Goal: Information Seeking & Learning: Learn about a topic

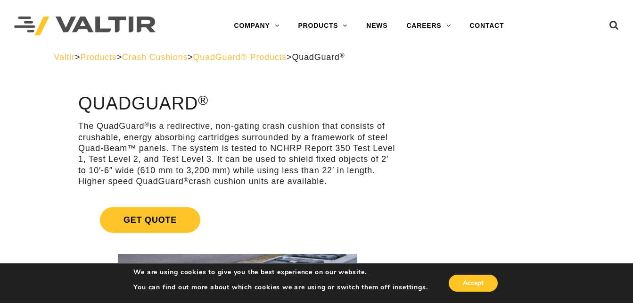
click at [224, 124] on p "The QuadGuard ® is a redirective, non-gating crash cushion that consists of cru…" at bounding box center [237, 154] width 318 height 66
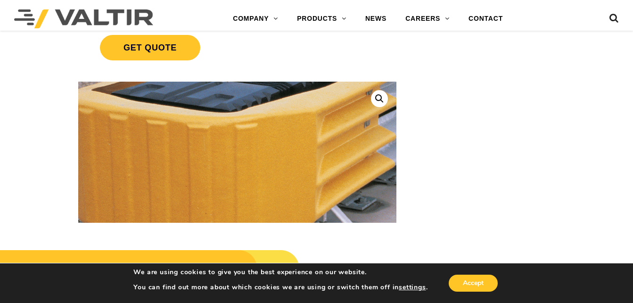
click at [142, 184] on img at bounding box center [301, 151] width 534 height 316
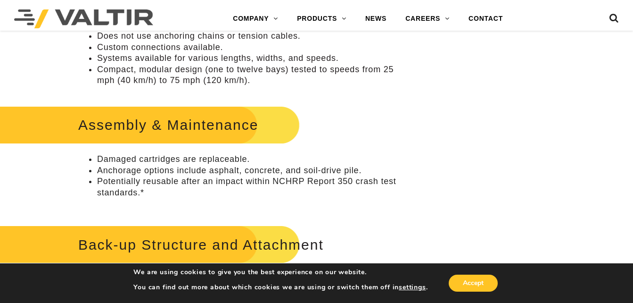
scroll to position [518, 0]
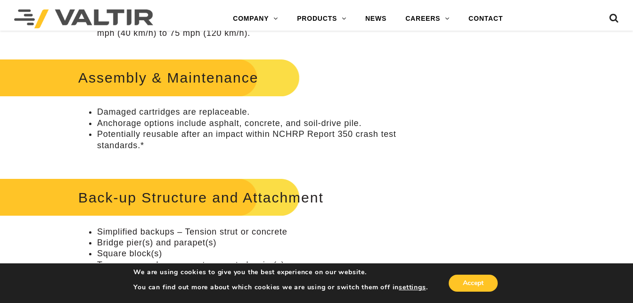
click at [177, 76] on h2 "Assembly & Maintenance" at bounding box center [141, 78] width 317 height 44
click at [100, 78] on h2 "Assembly & Maintenance" at bounding box center [141, 78] width 317 height 44
click at [202, 84] on h2 "Assembly & Maintenance" at bounding box center [141, 78] width 317 height 44
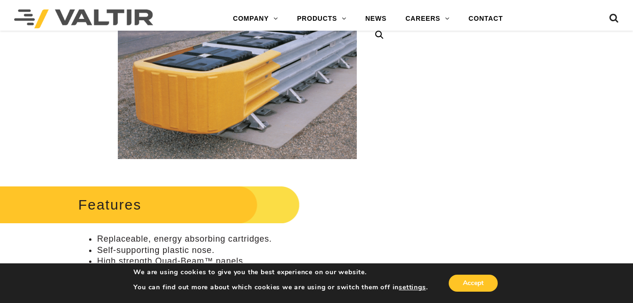
scroll to position [0, 0]
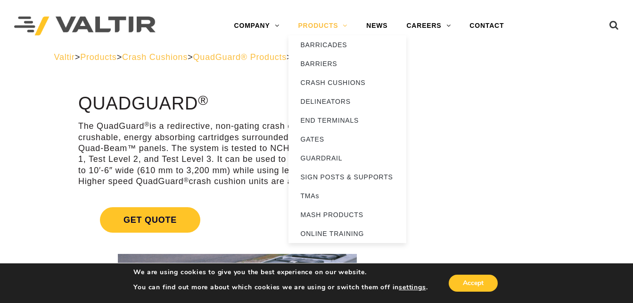
click at [331, 25] on link "PRODUCTS" at bounding box center [322, 25] width 68 height 19
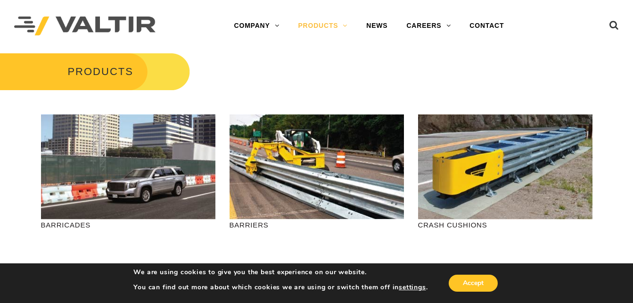
click at [331, 25] on link "PRODUCTS" at bounding box center [322, 25] width 68 height 19
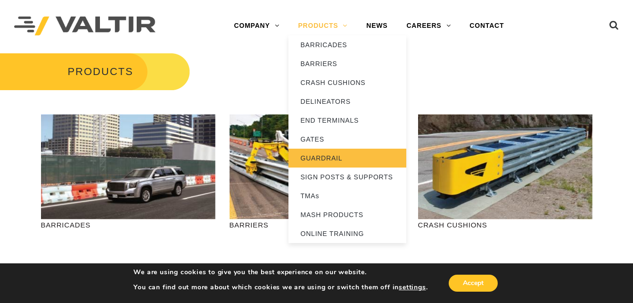
click at [342, 157] on link "GUARDRAIL" at bounding box center [347, 157] width 118 height 19
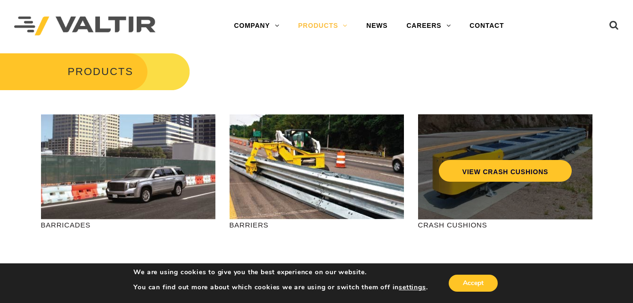
click at [470, 145] on div "VIEW CRASH CUSHIONS" at bounding box center [505, 150] width 137 height 31
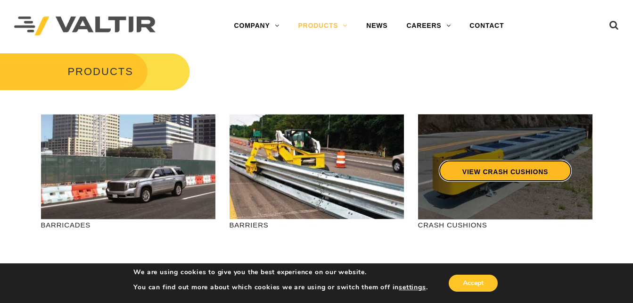
click at [479, 171] on link "VIEW CRASH CUSHIONS" at bounding box center [504, 171] width 133 height 22
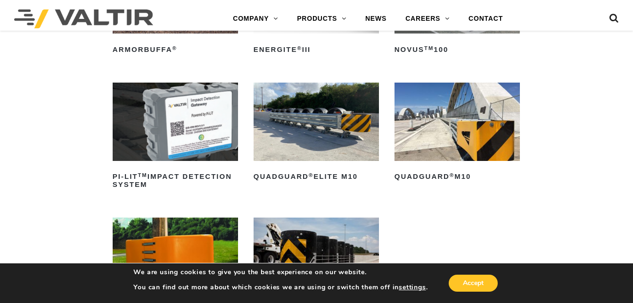
scroll to position [236, 0]
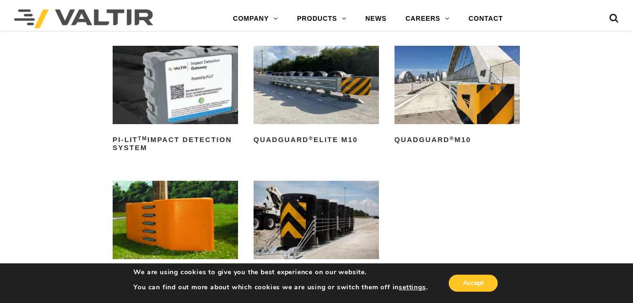
click at [284, 101] on img at bounding box center [316, 85] width 125 height 78
click at [469, 104] on img at bounding box center [456, 85] width 125 height 78
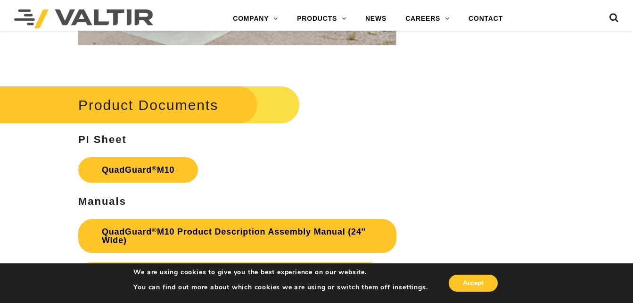
scroll to position [2781, 0]
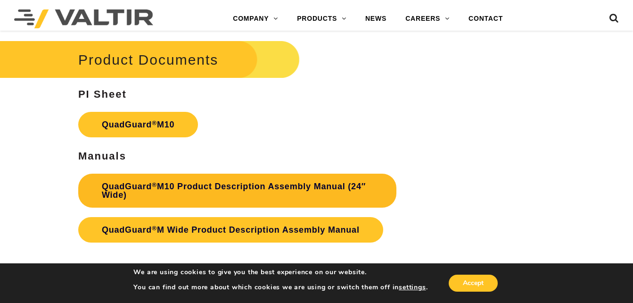
click at [196, 187] on link "QuadGuard ® M10 Product Description Assembly Manual (24″ Wide)" at bounding box center [237, 190] width 318 height 34
